Goal: Information Seeking & Learning: Find specific fact

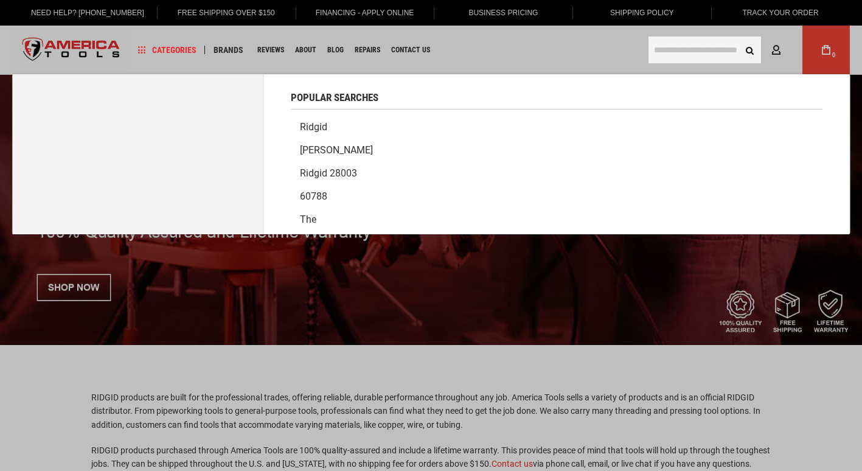
click at [711, 49] on input "text" at bounding box center [705, 50] width 113 height 27
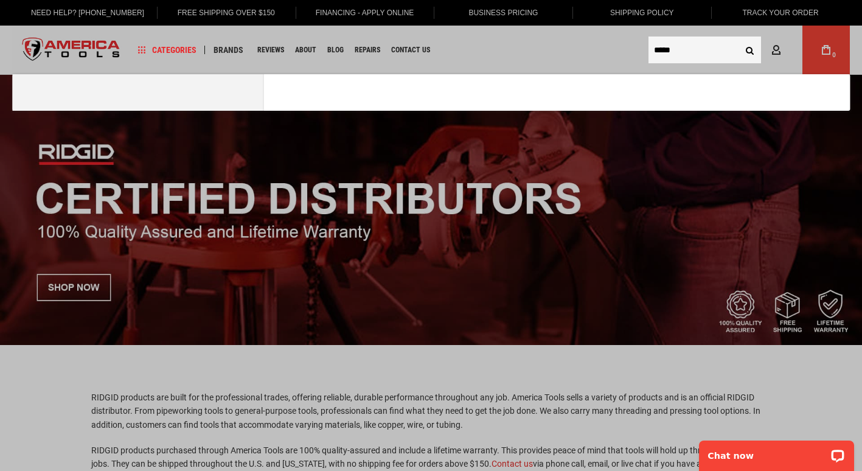
type input "*****"
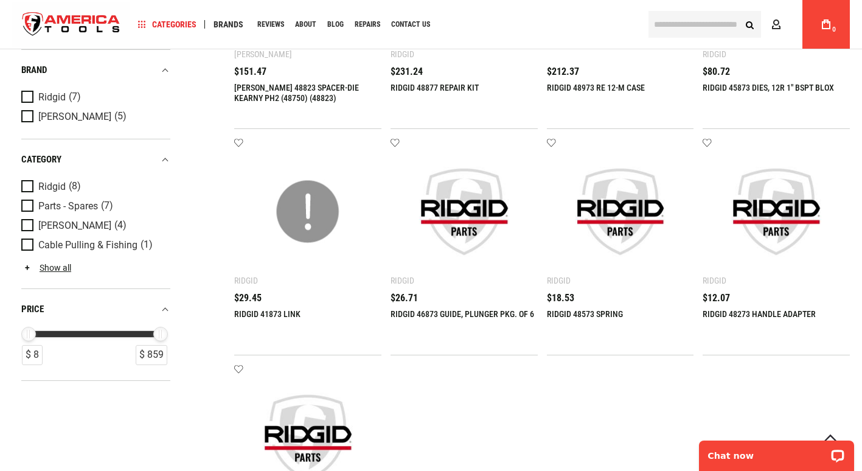
scroll to position [669, 0]
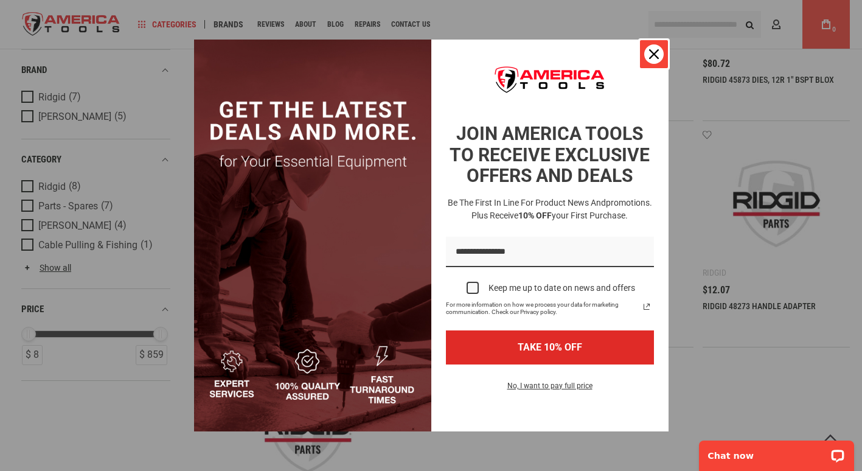
click at [647, 55] on div "Close" at bounding box center [653, 53] width 19 height 19
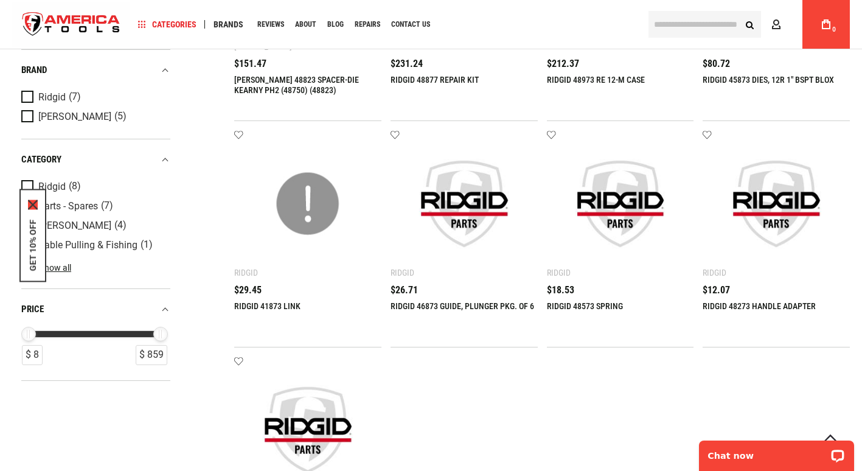
click at [35, 204] on icon "close icon" at bounding box center [33, 205] width 10 height 10
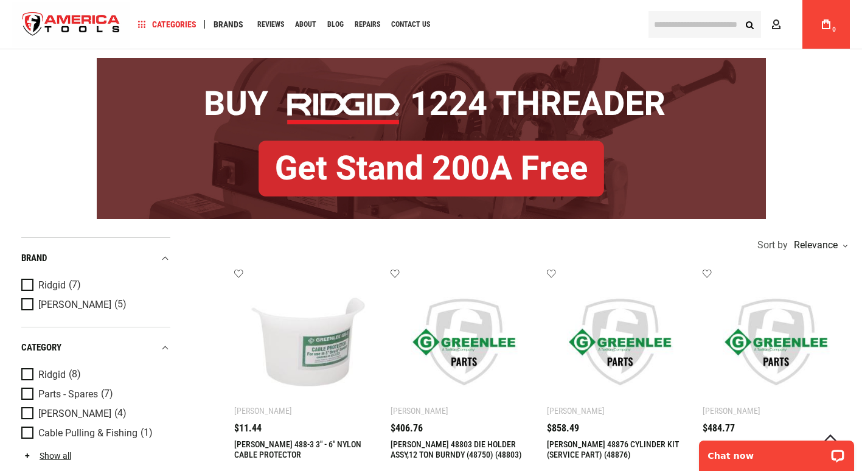
scroll to position [0, 0]
